Goal: Information Seeking & Learning: Learn about a topic

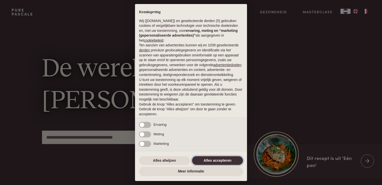
click at [237, 160] on button "Alles accepteren" at bounding box center [217, 160] width 51 height 9
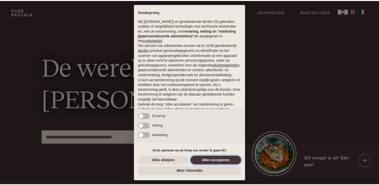
scroll to position [16, 0]
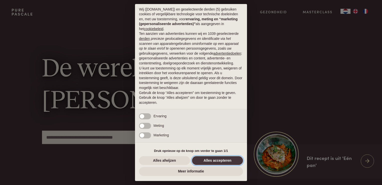
click at [235, 159] on button "Alles accepteren" at bounding box center [217, 160] width 51 height 9
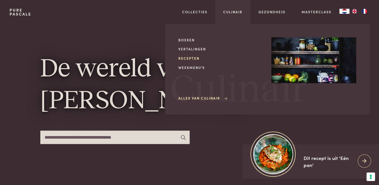
click at [193, 56] on link "Recepten" at bounding box center [220, 58] width 85 height 5
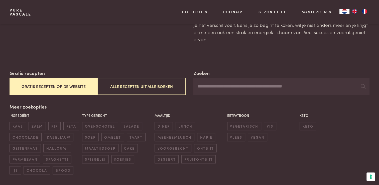
scroll to position [100, 0]
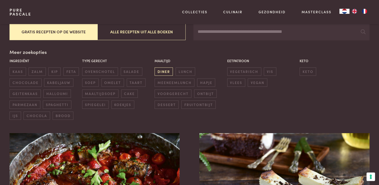
click at [162, 69] on span "diner" at bounding box center [163, 71] width 18 height 8
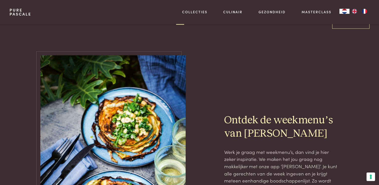
scroll to position [1016, 0]
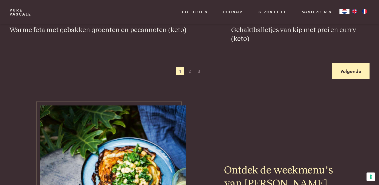
click at [347, 71] on link "Volgende" at bounding box center [350, 71] width 37 height 16
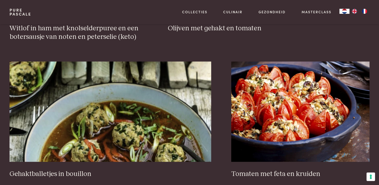
scroll to position [916, 0]
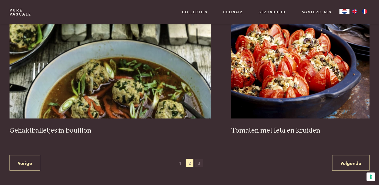
click at [200, 163] on span "3" at bounding box center [199, 162] width 8 height 8
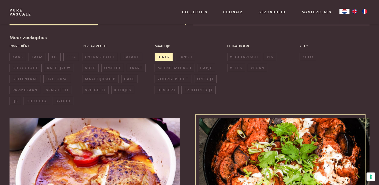
scroll to position [215, 0]
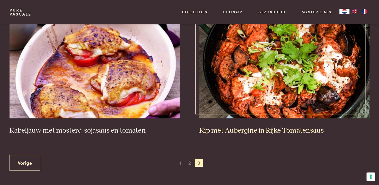
click at [246, 68] on img at bounding box center [284, 68] width 170 height 100
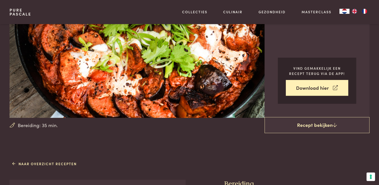
scroll to position [125, 0]
